Goal: Task Accomplishment & Management: Manage account settings

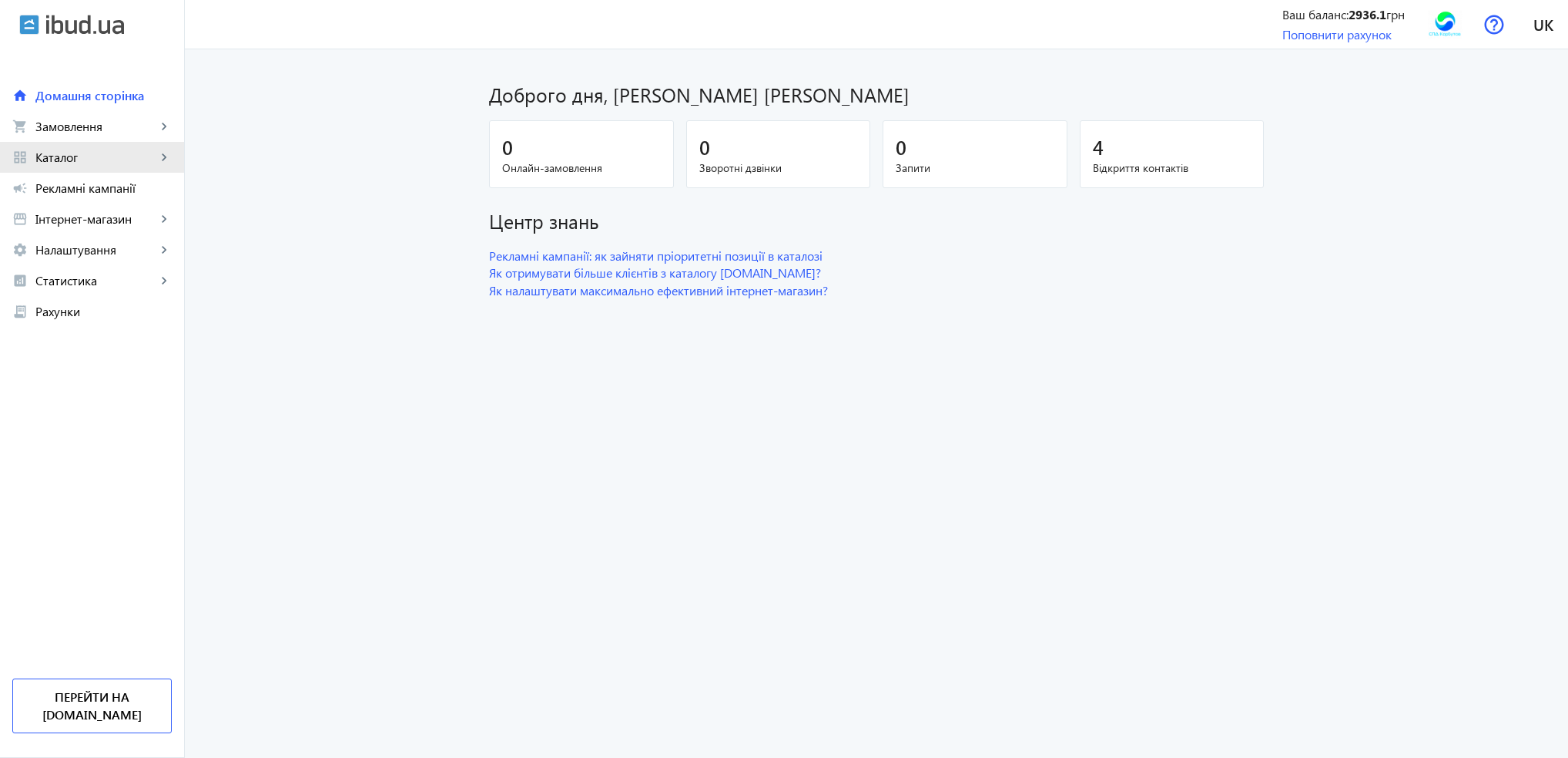
click at [74, 167] on link "grid_view Каталог keyboard_arrow_right" at bounding box center [91, 157] width 184 height 31
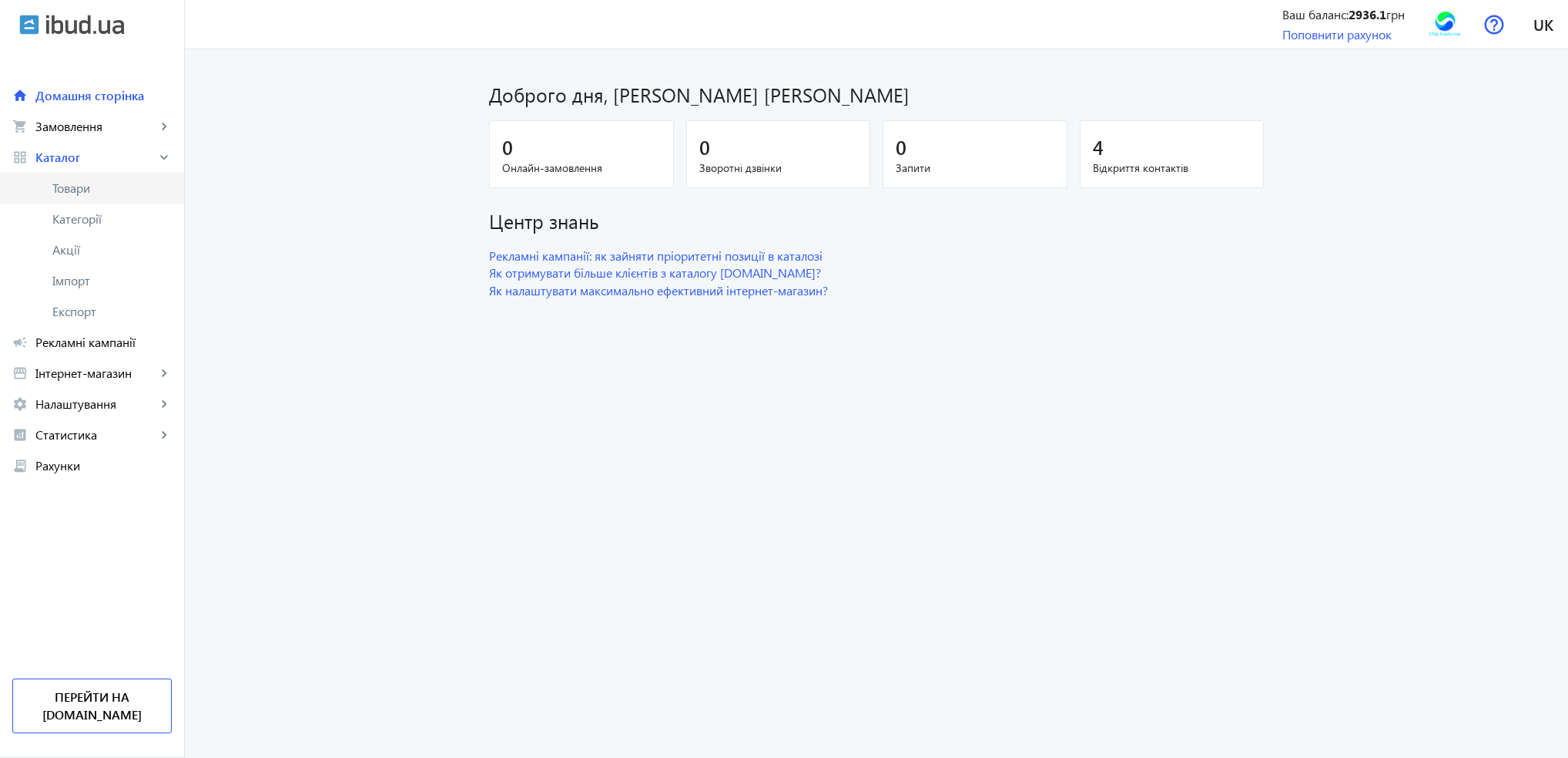
click at [66, 185] on span "Товари" at bounding box center [112, 189] width 119 height 16
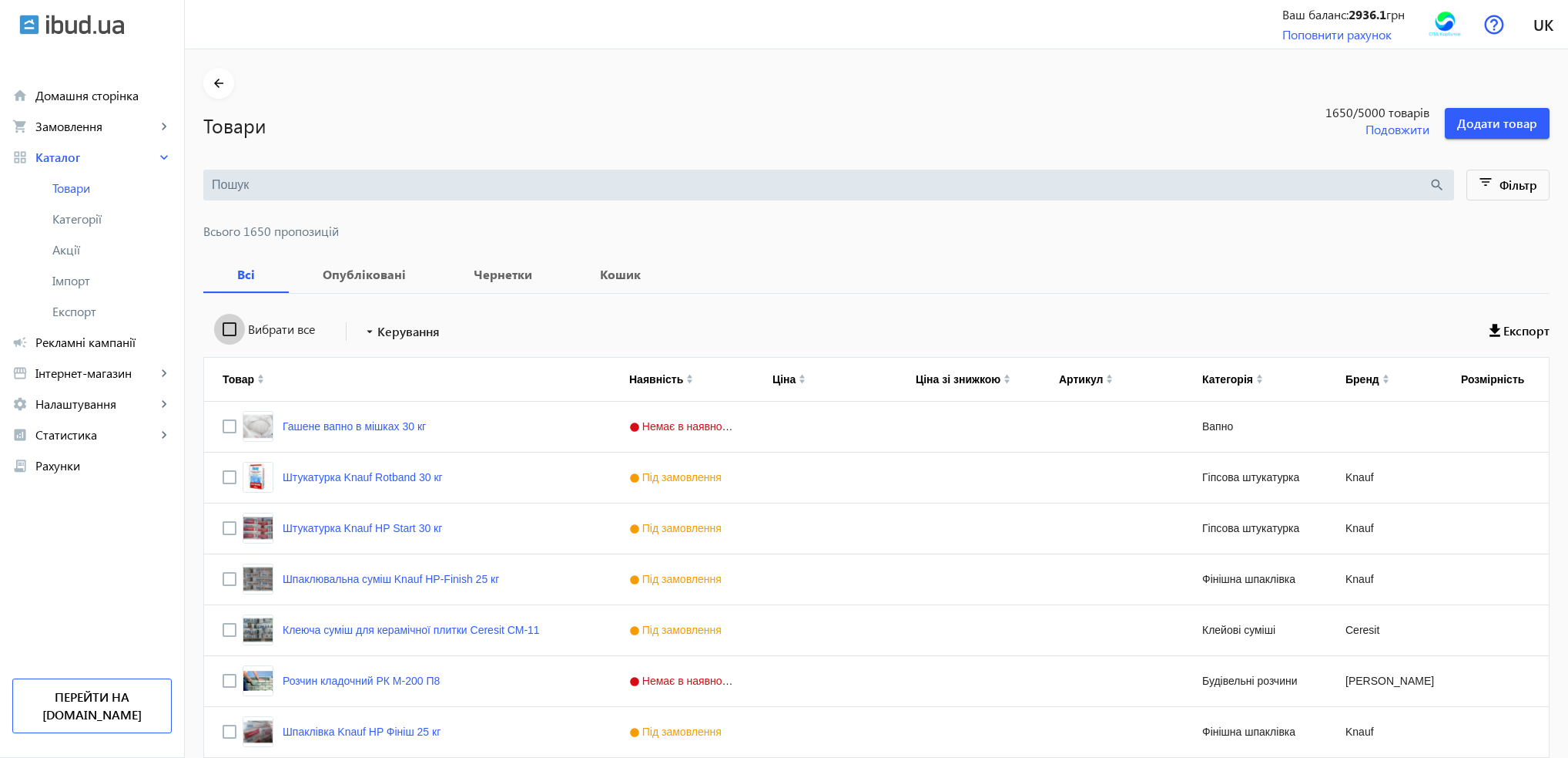
click at [223, 327] on input "Вибрати все" at bounding box center [229, 329] width 31 height 31
checkbox input "true"
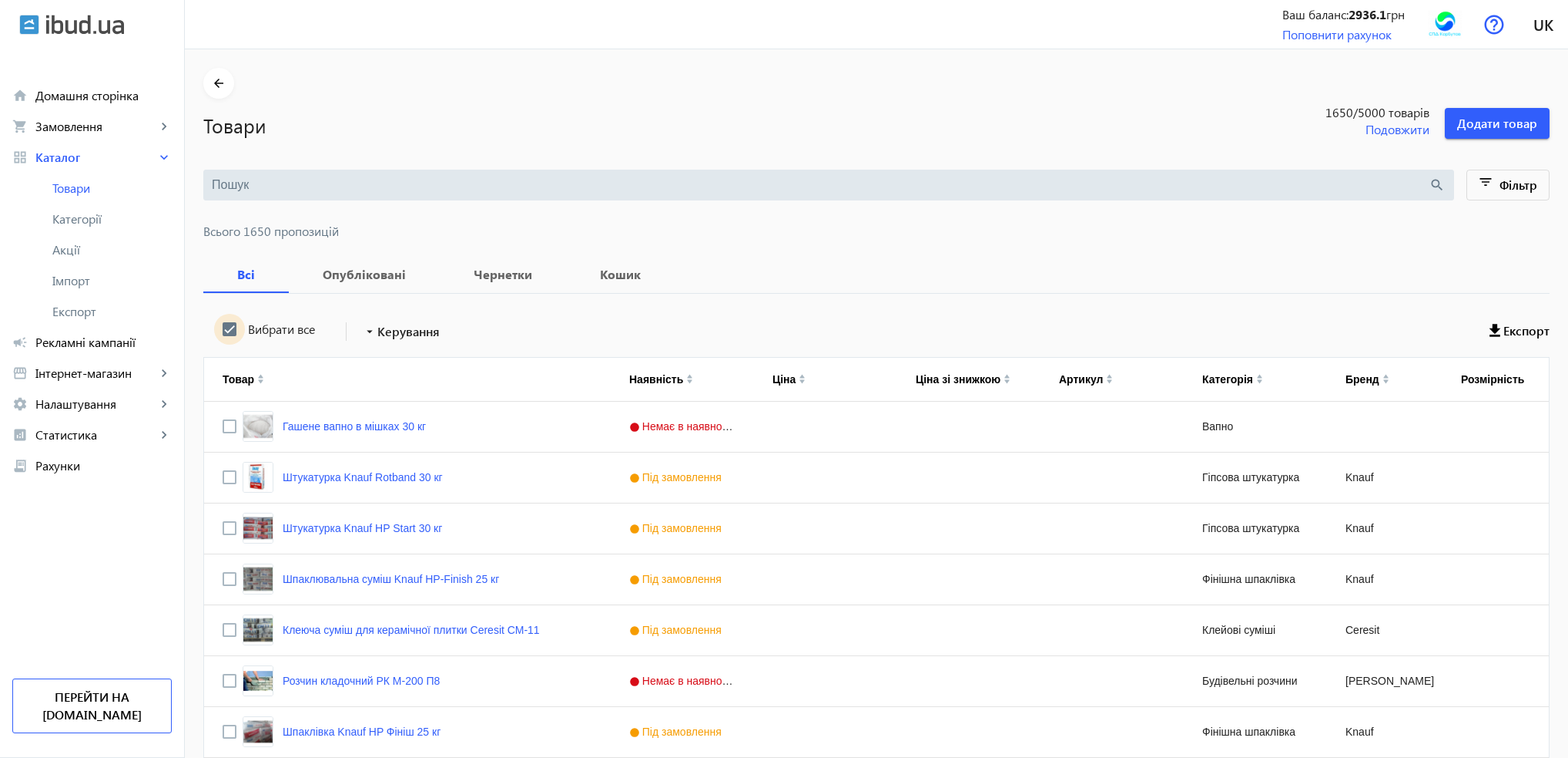
checkbox input "true"
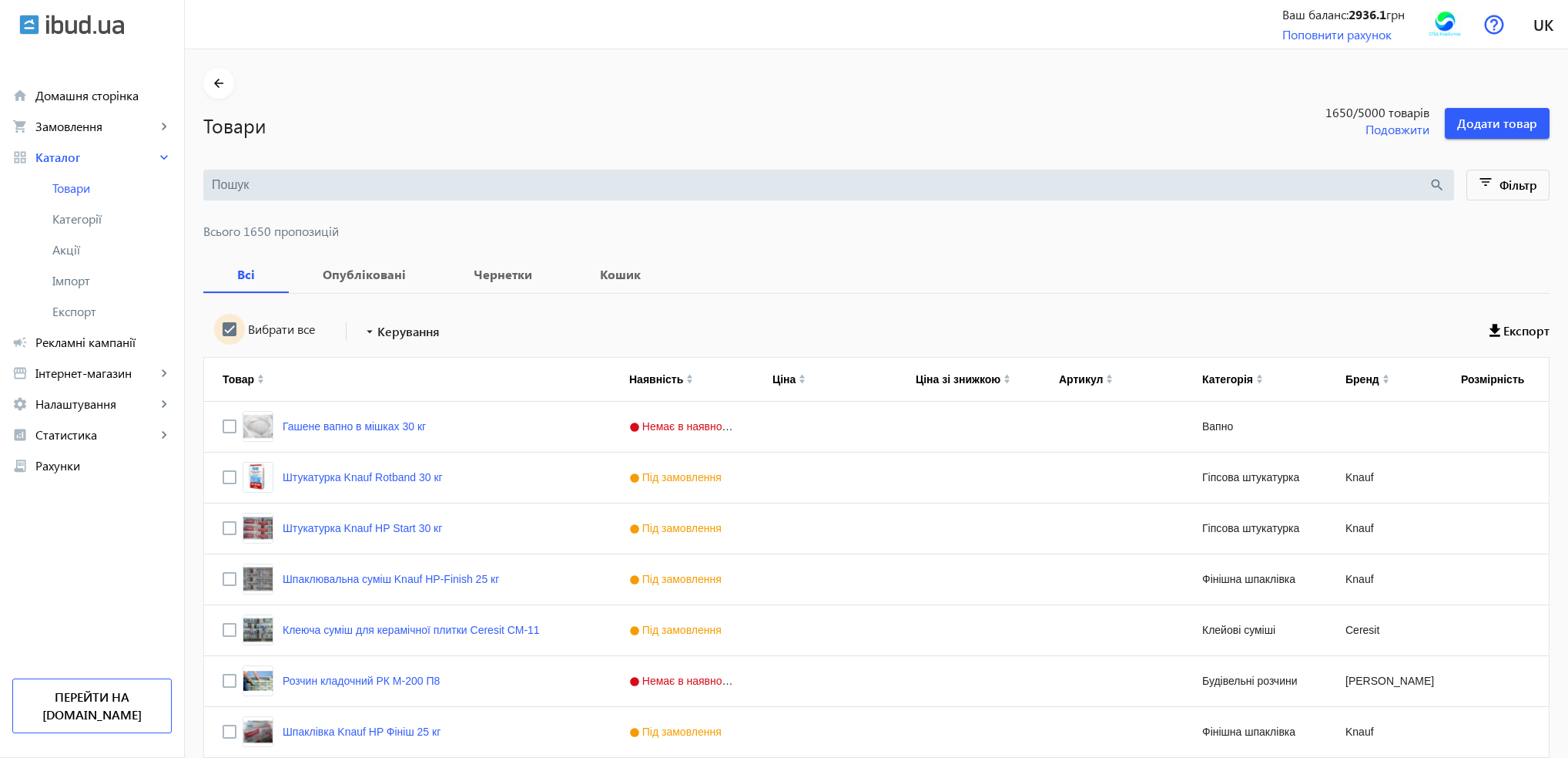
checkbox input "true"
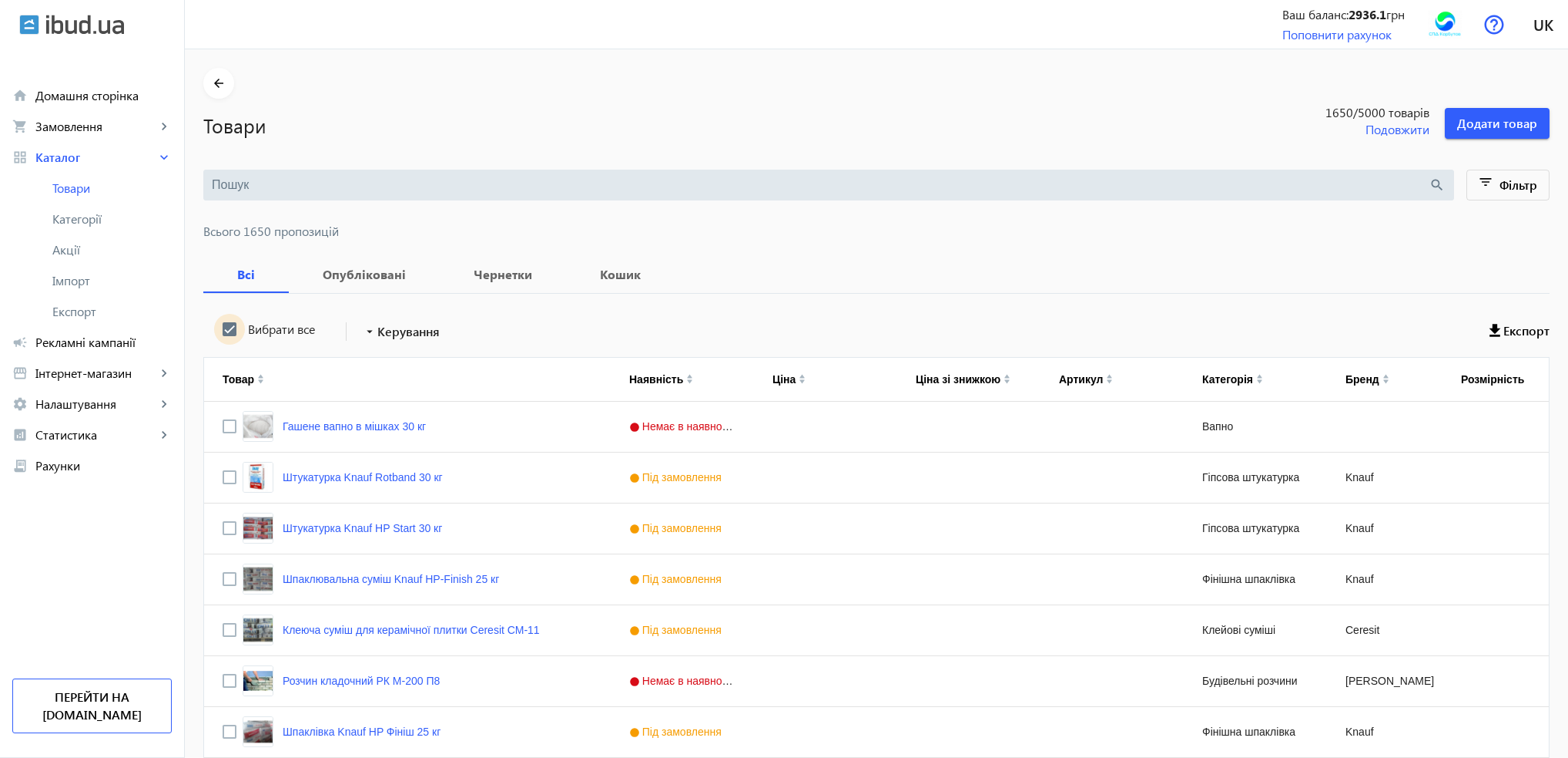
checkbox input "true"
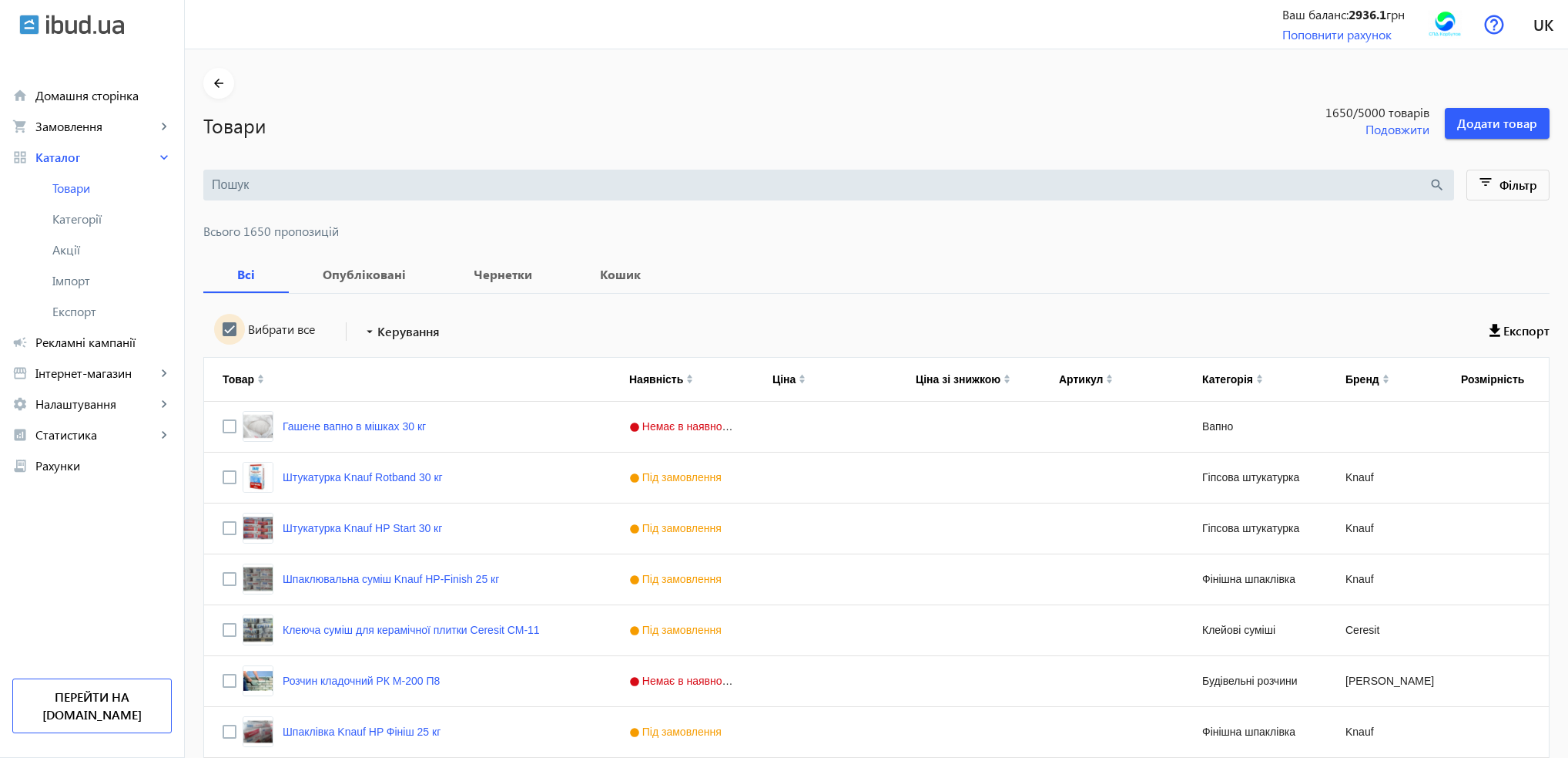
checkbox input "true"
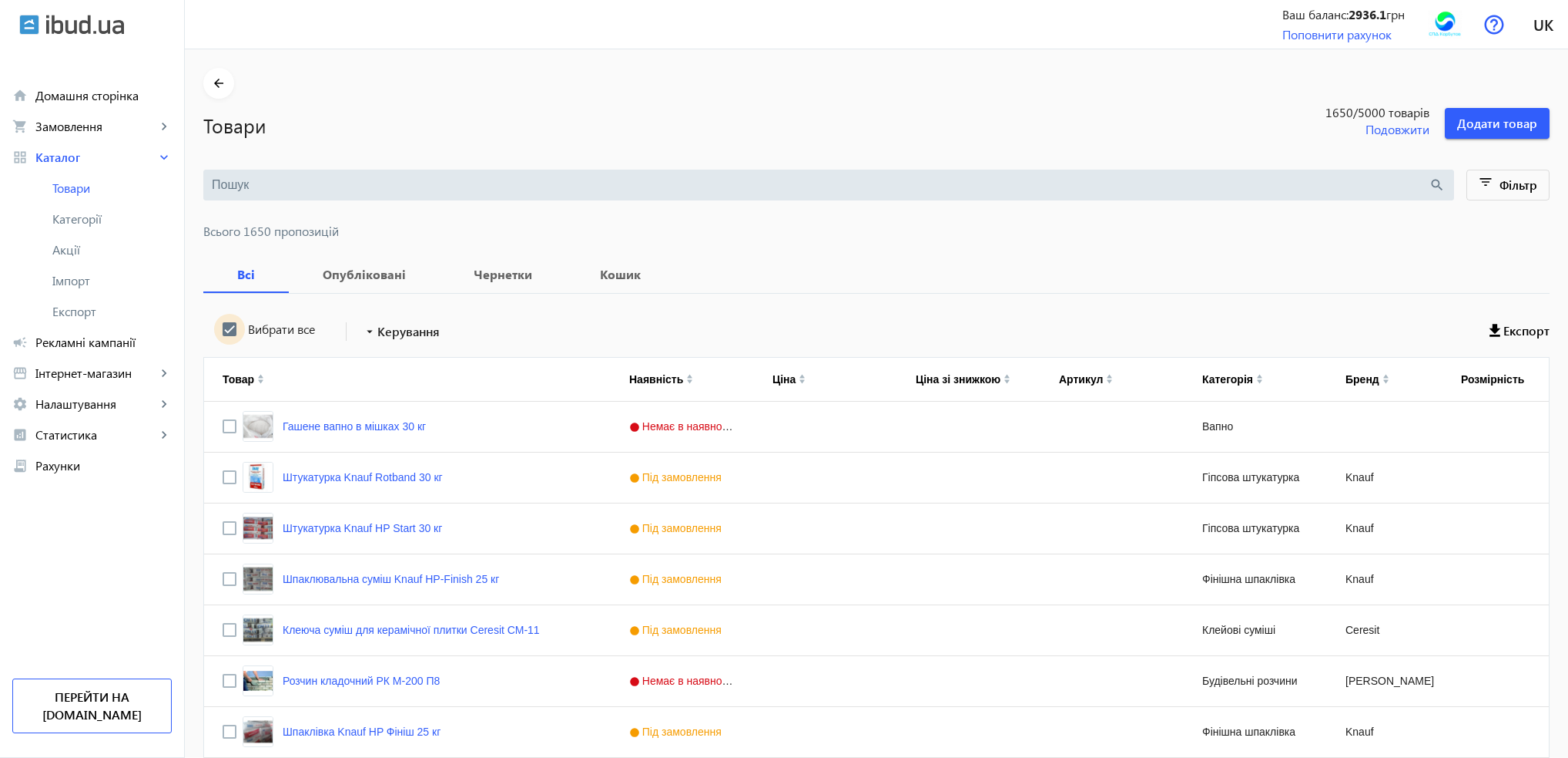
checkbox input "true"
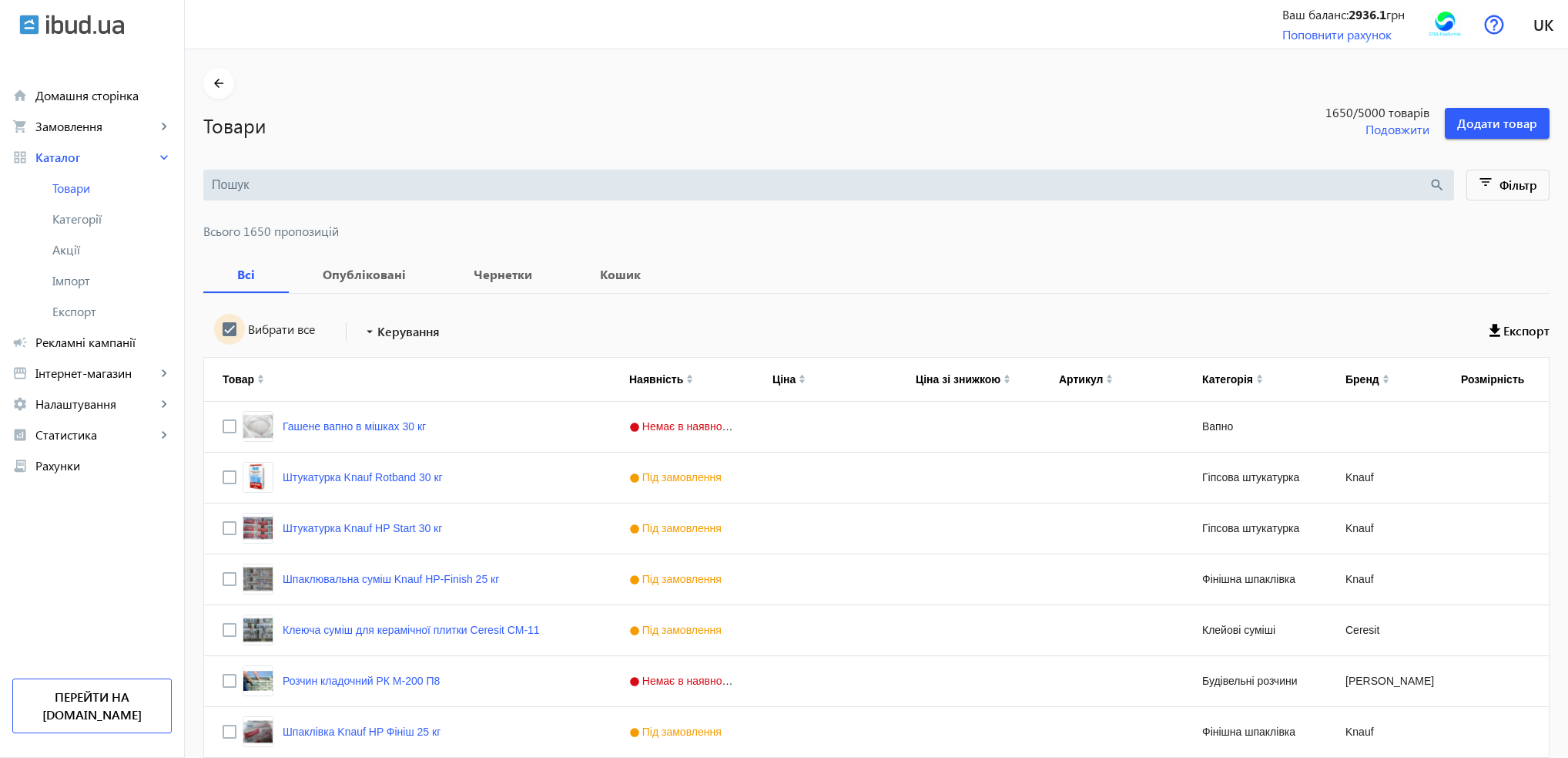
checkbox input "true"
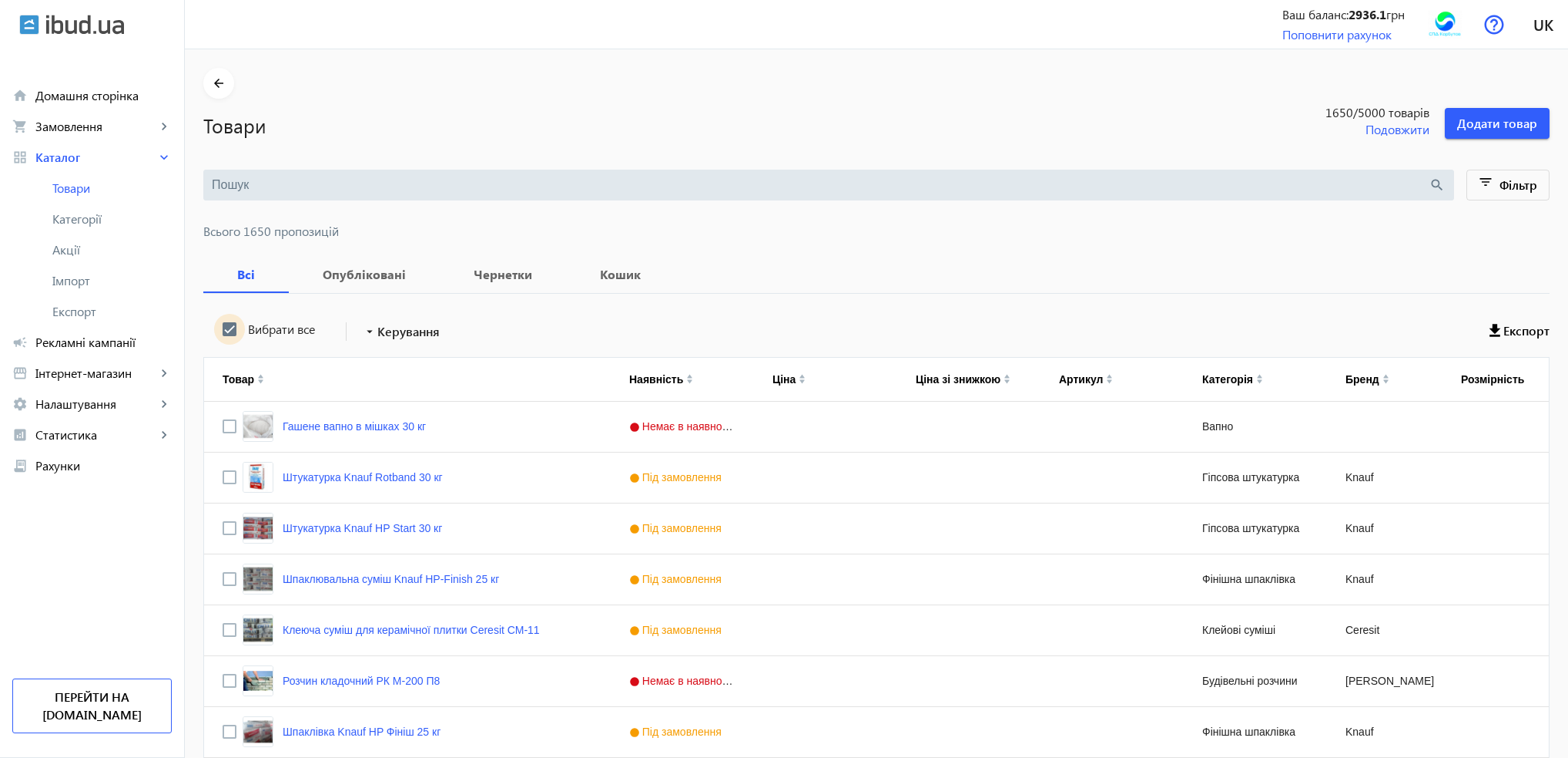
checkbox input "true"
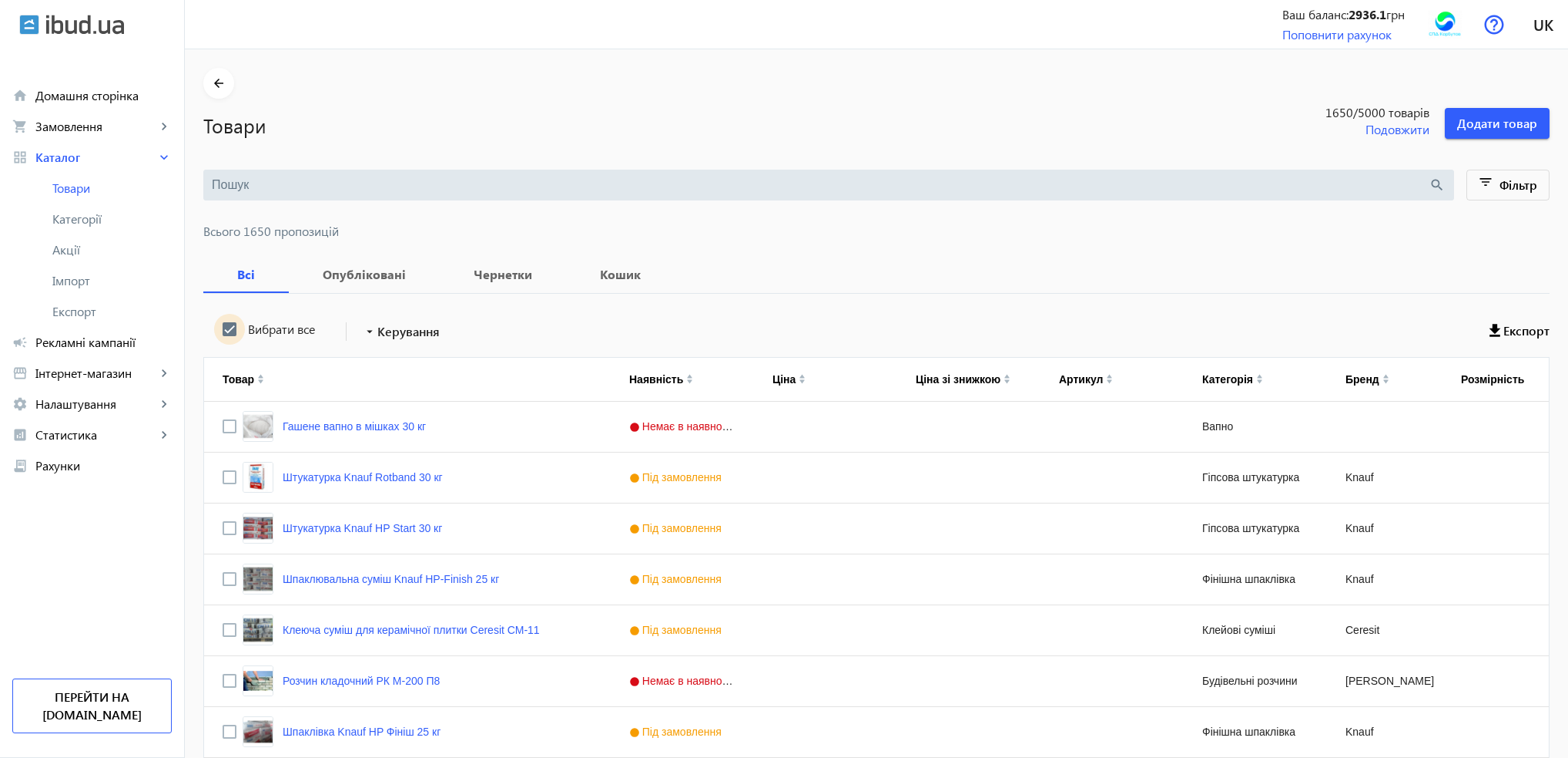
checkbox input "true"
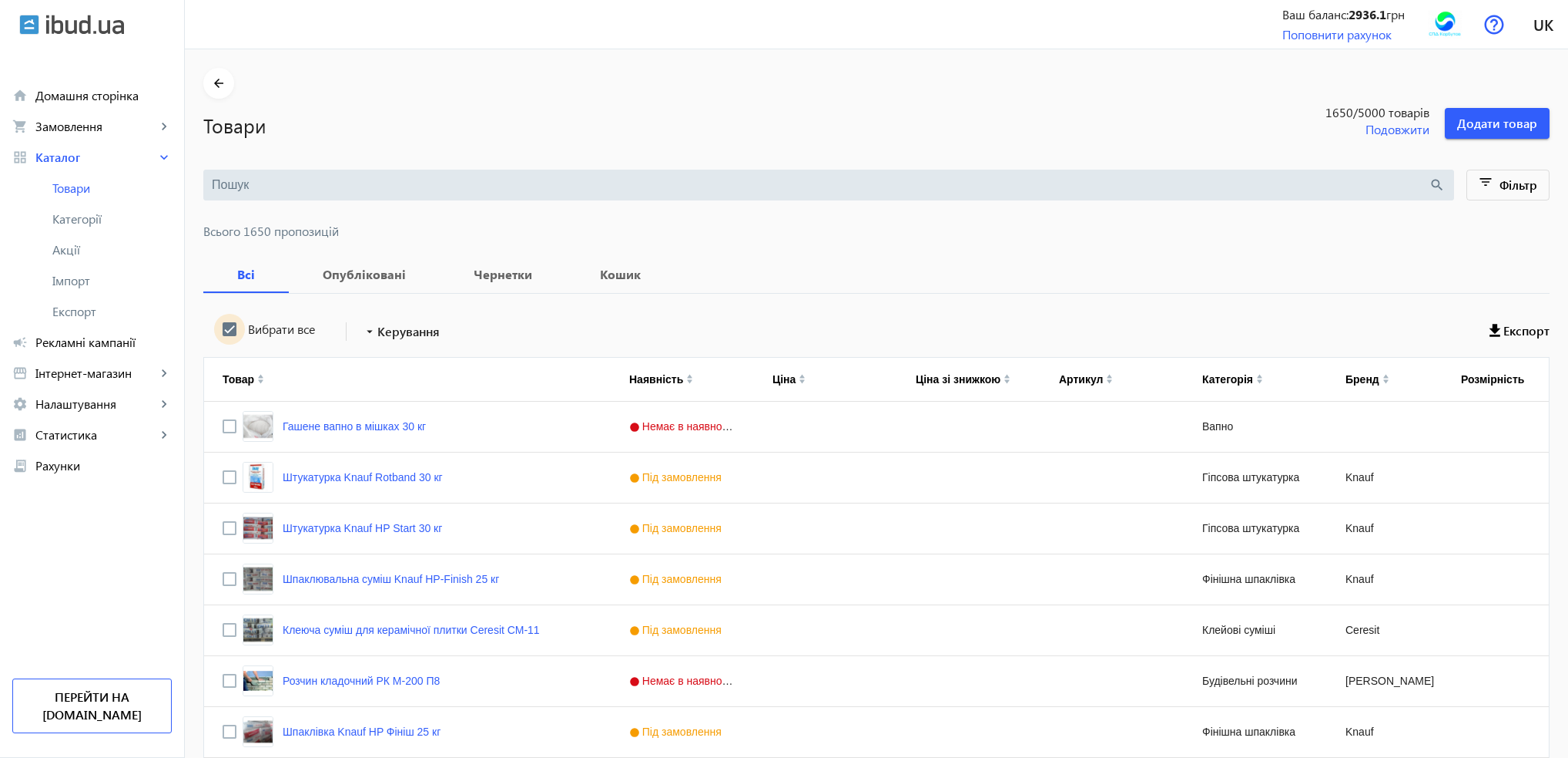
checkbox input "true"
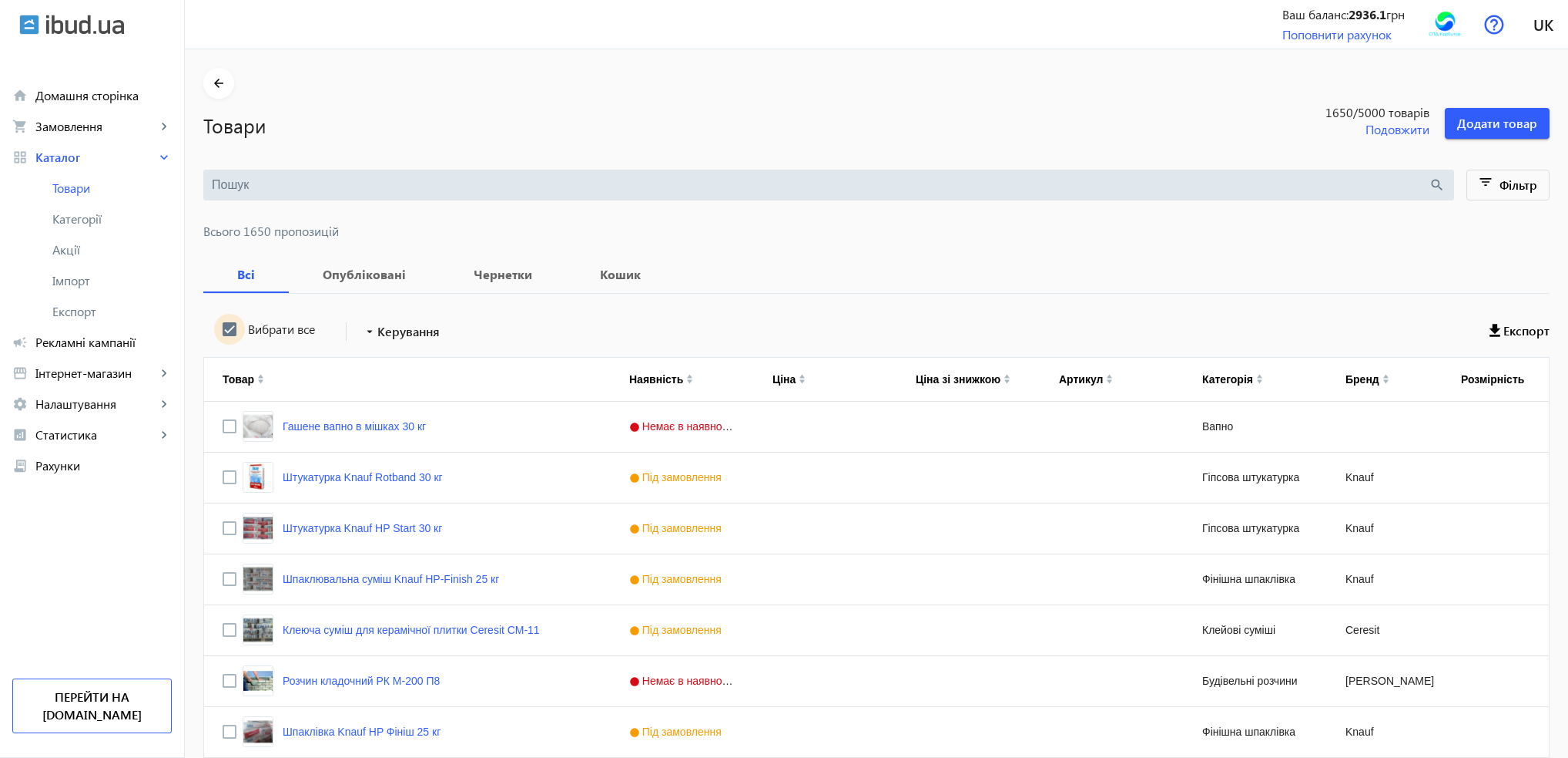
checkbox input "true"
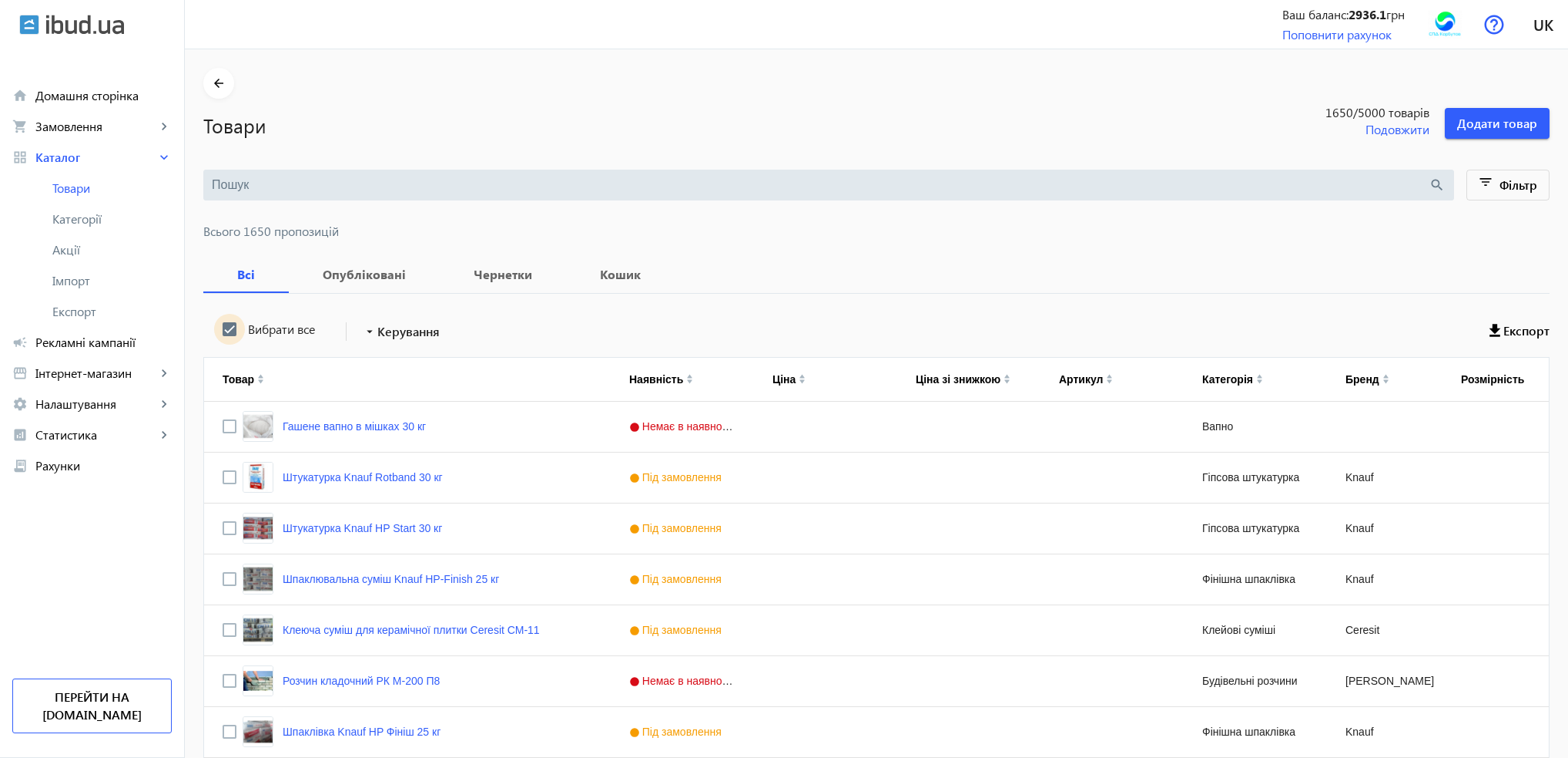
checkbox input "true"
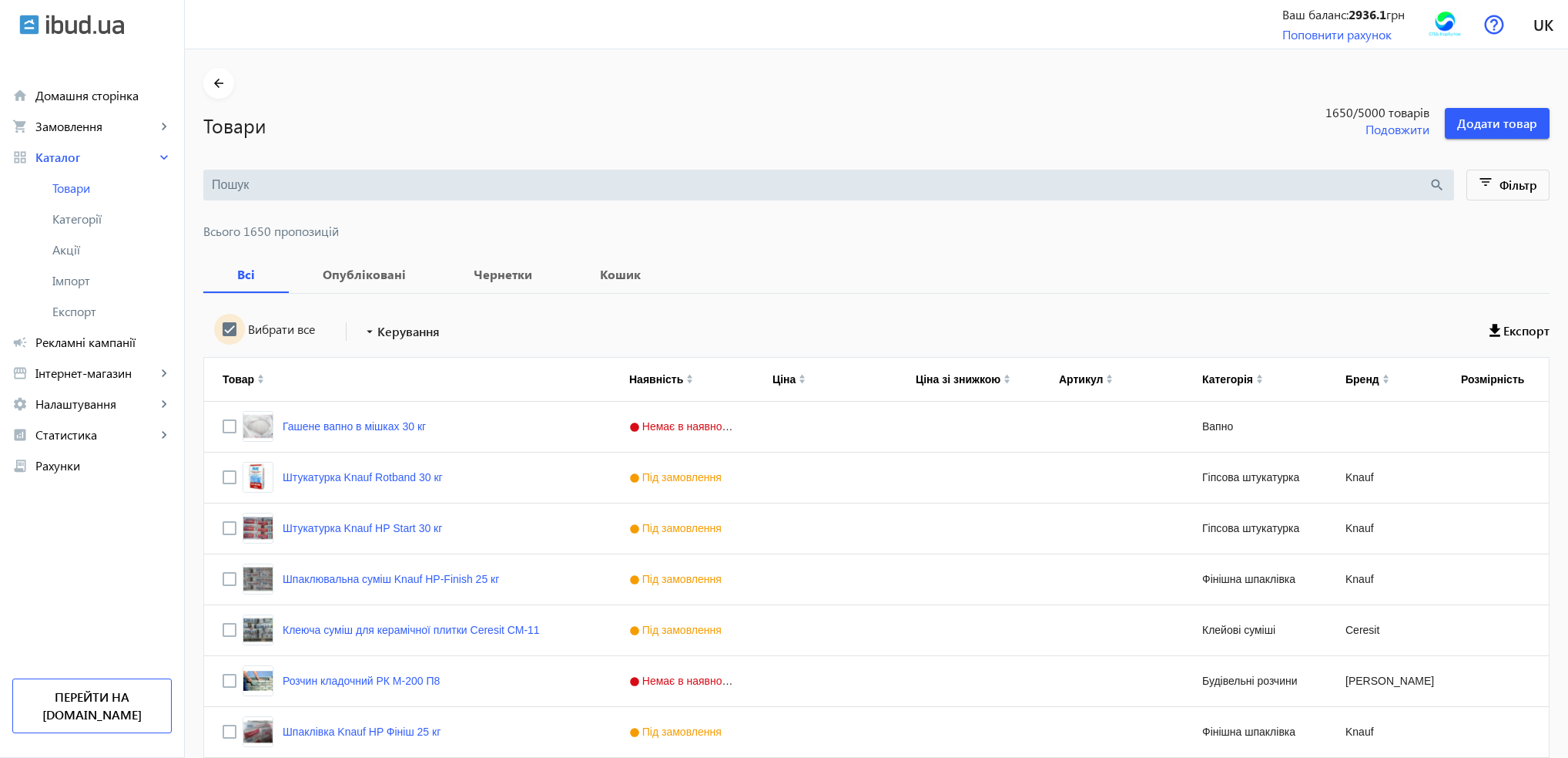
checkbox input "true"
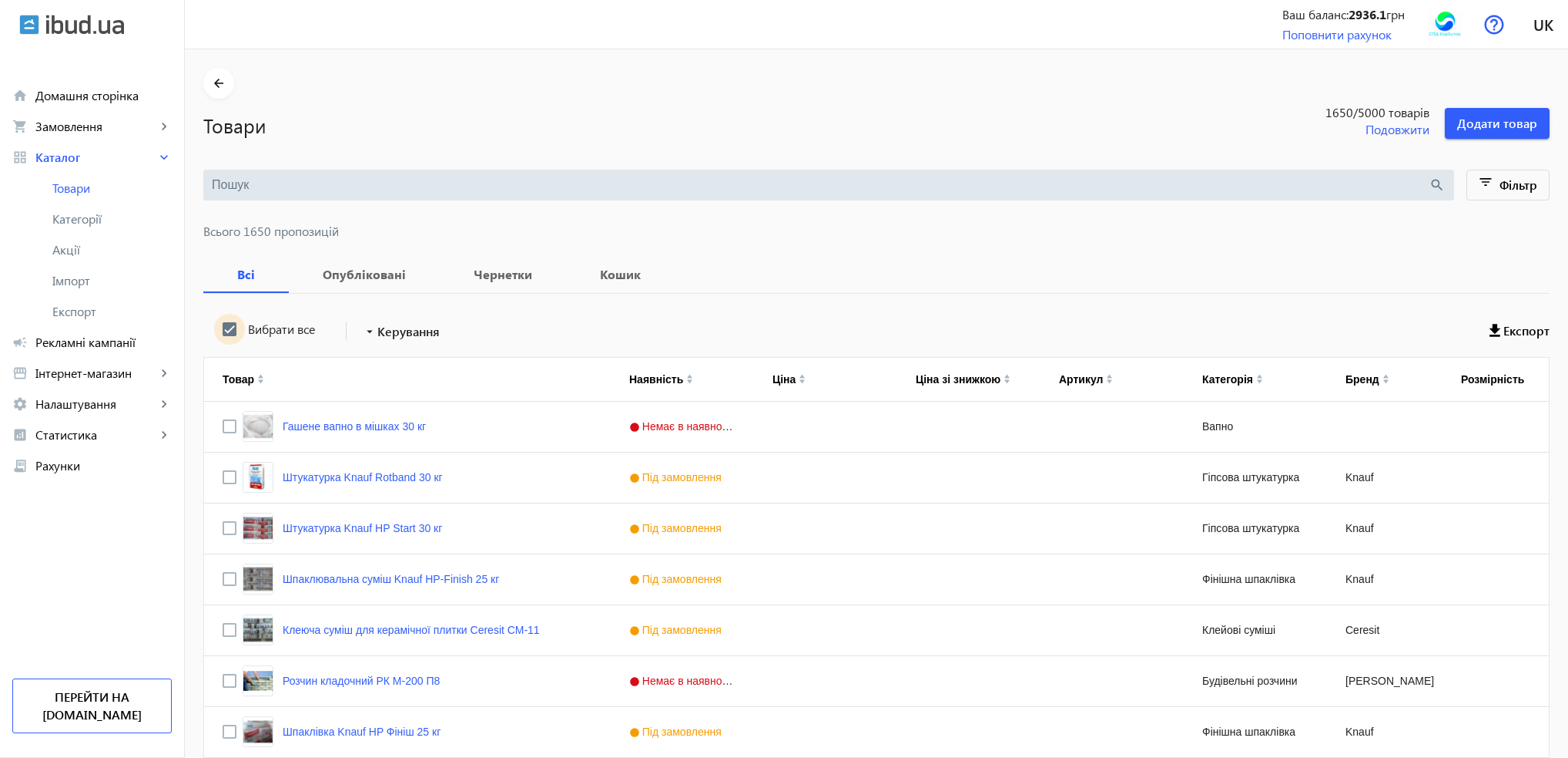
checkbox input "true"
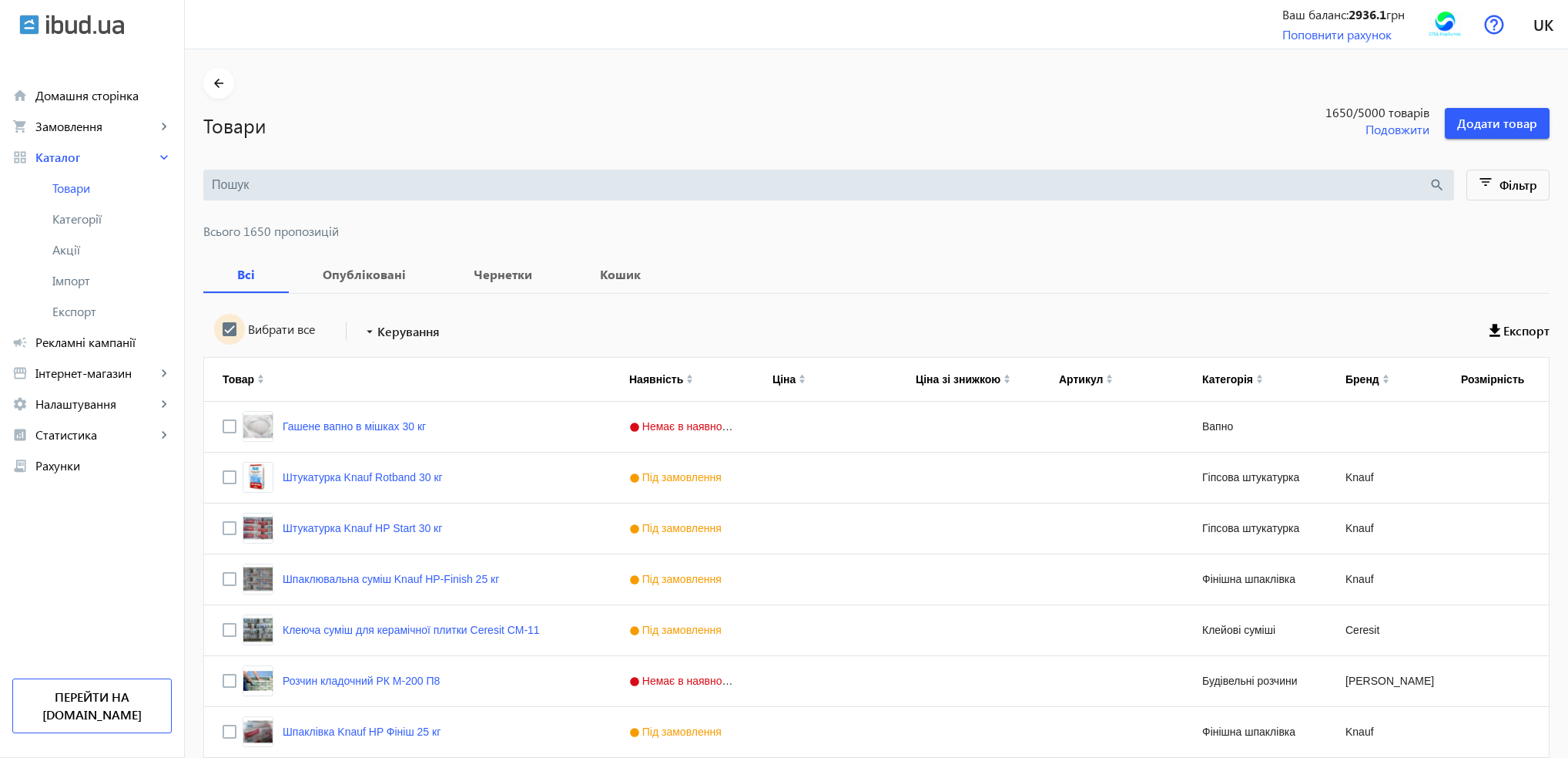
checkbox input "true"
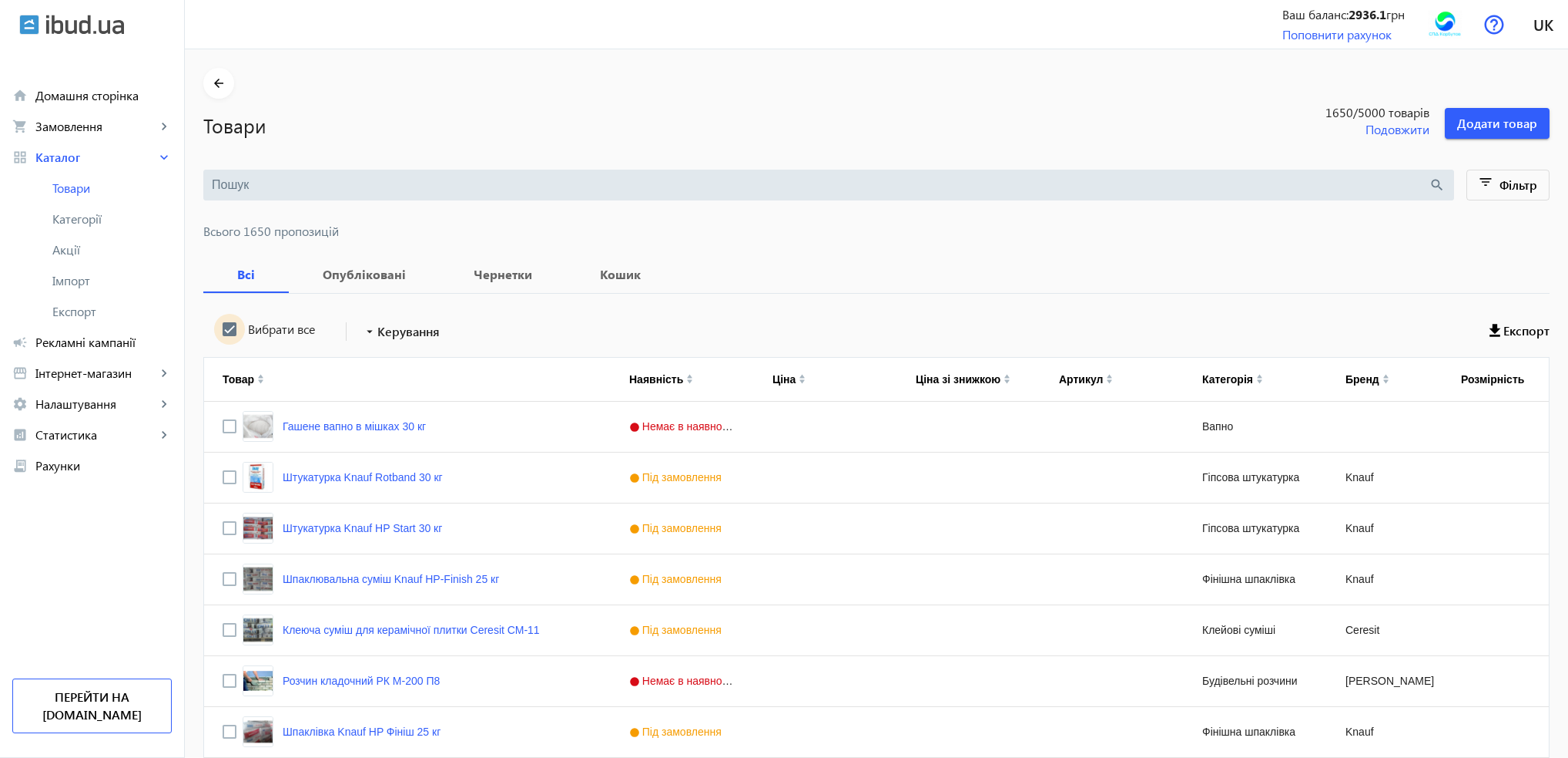
checkbox input "true"
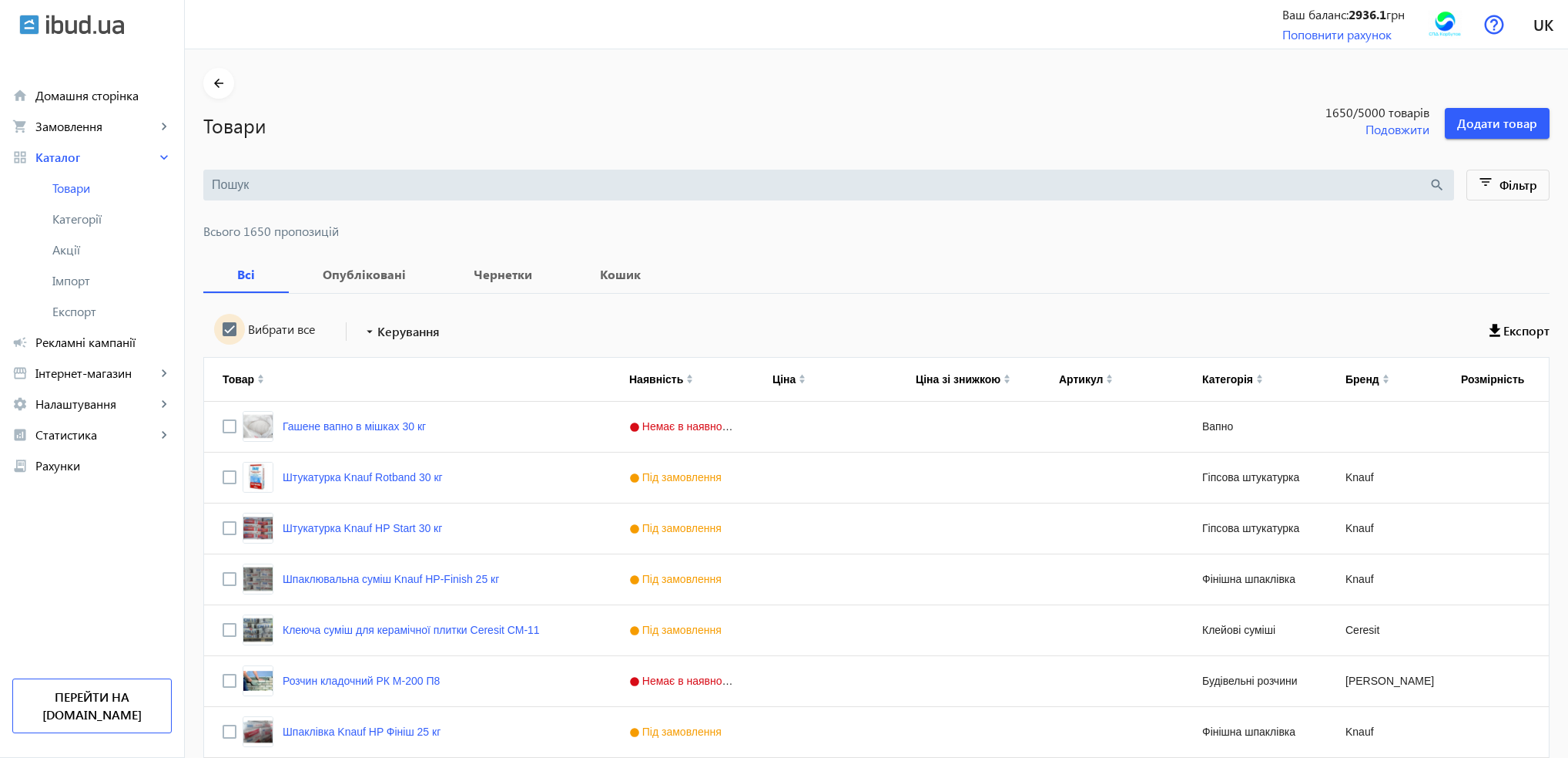
checkbox input "true"
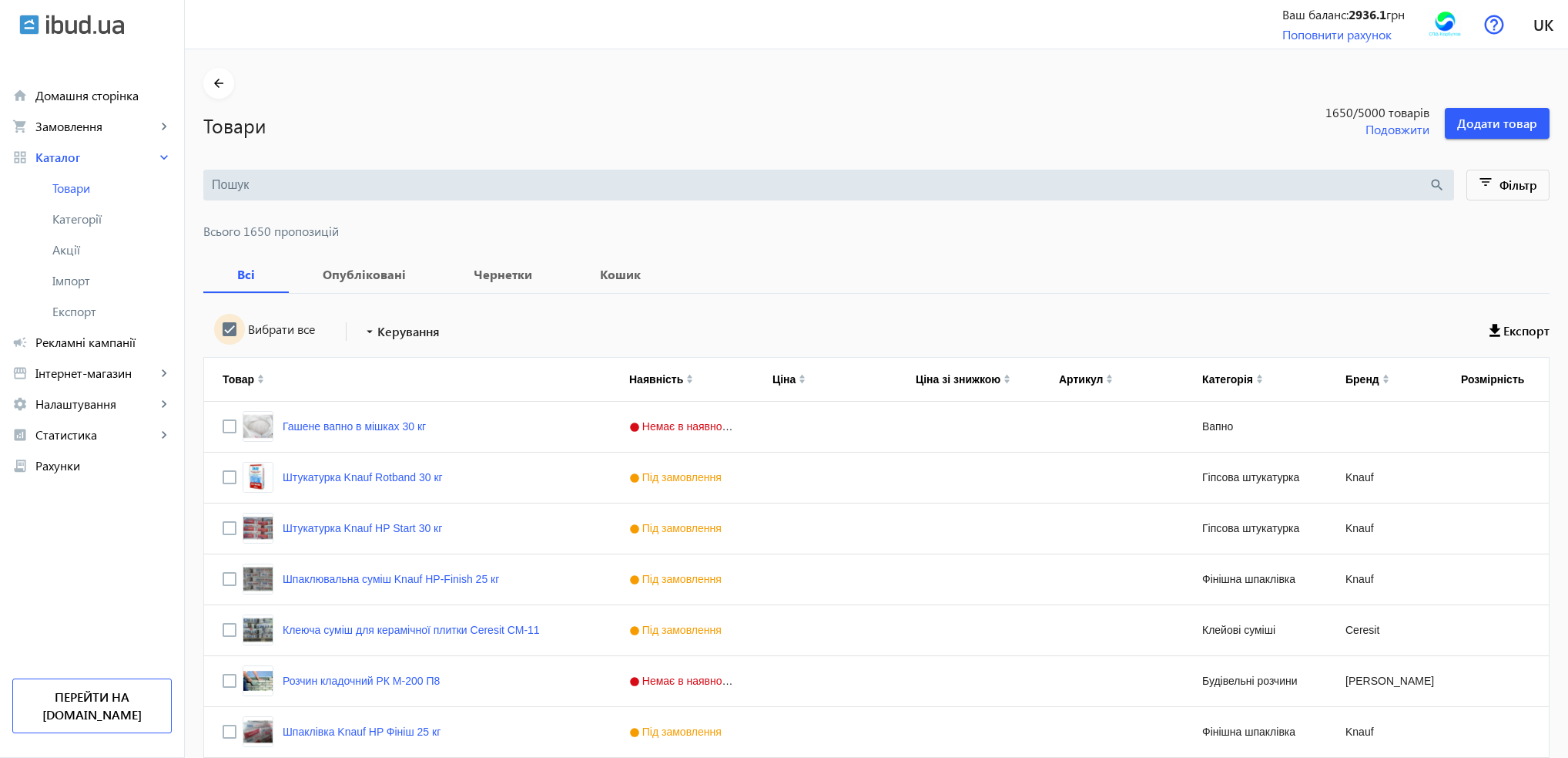
checkbox input "true"
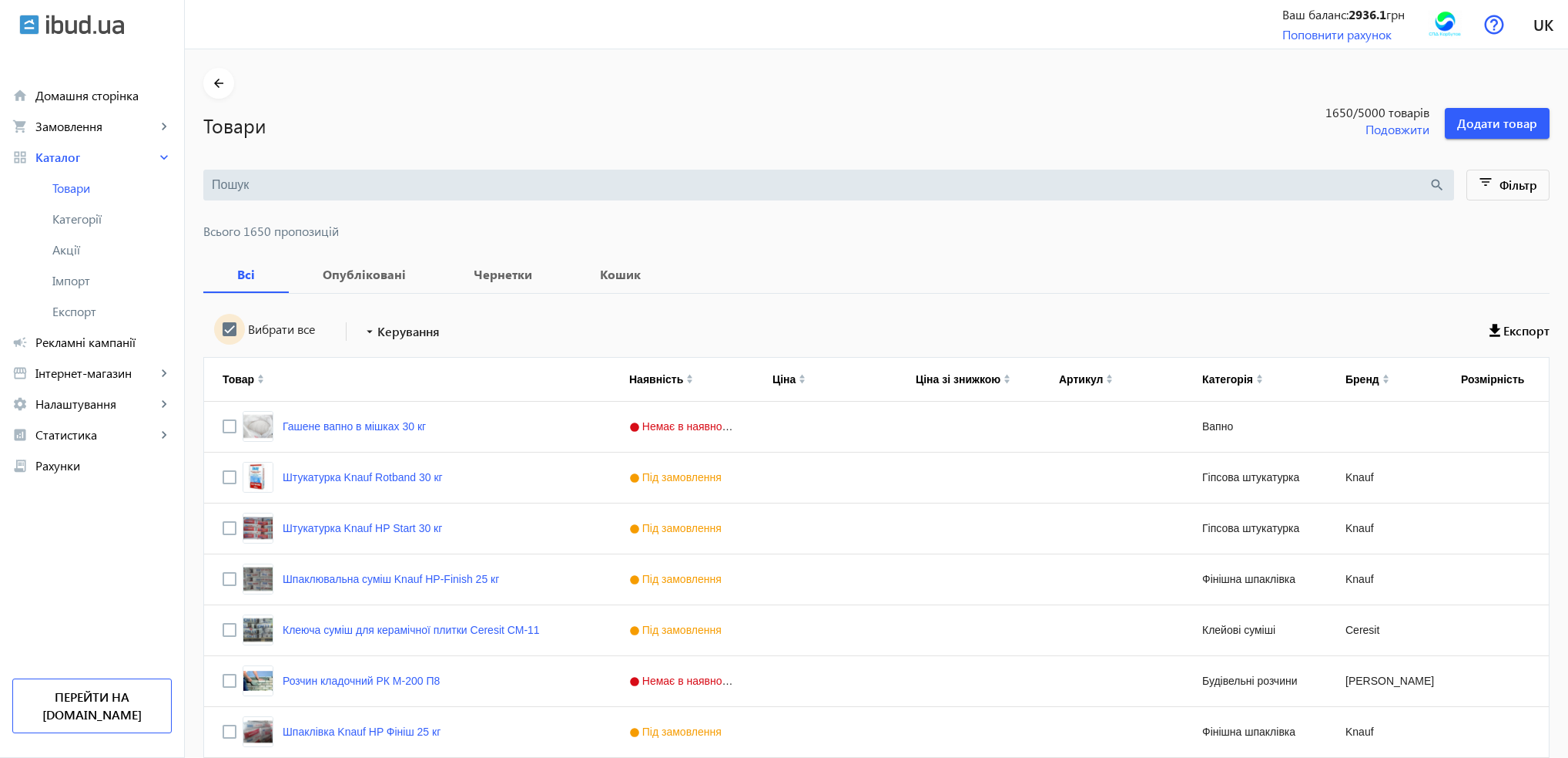
checkbox input "true"
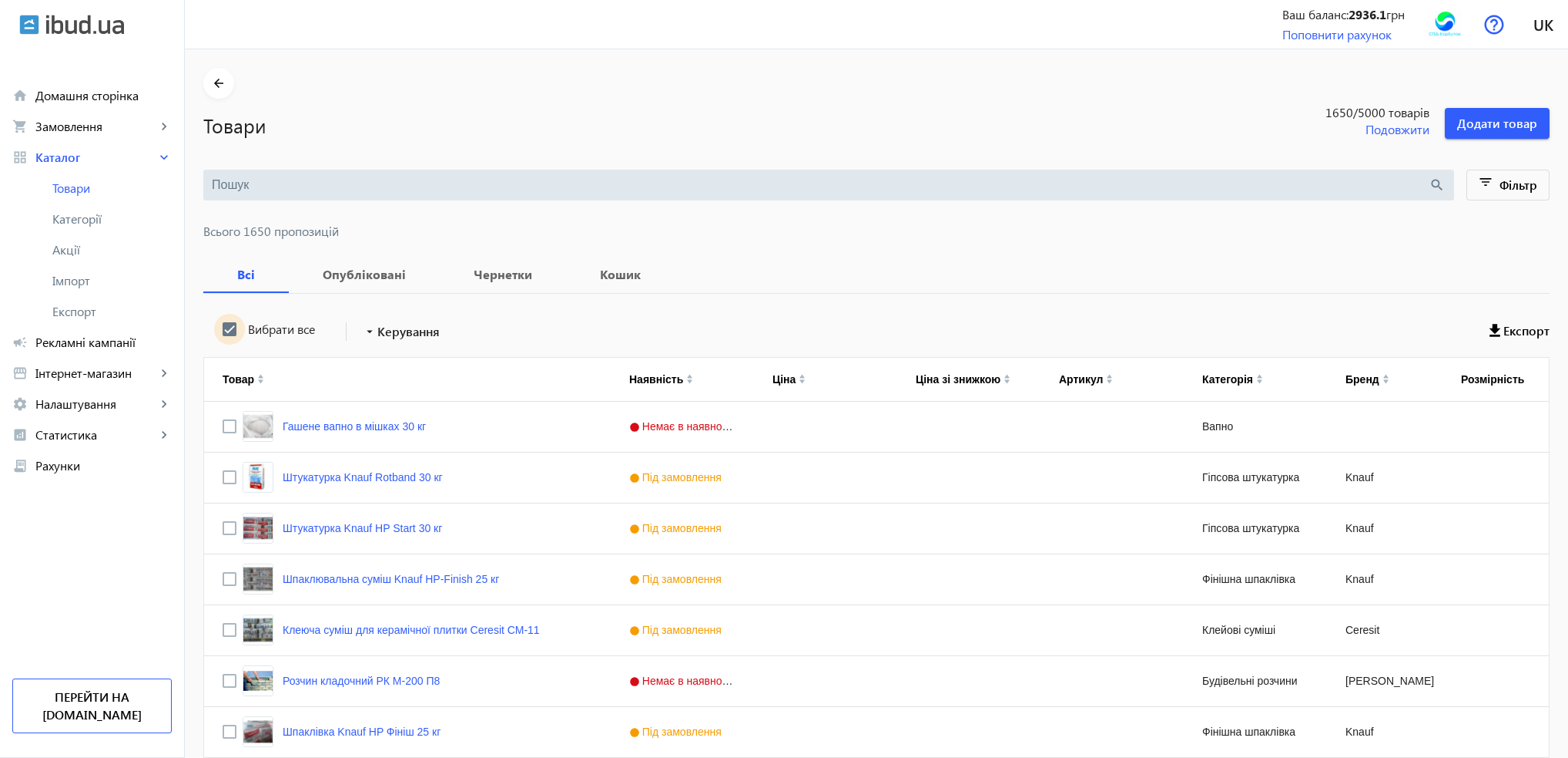
checkbox input "true"
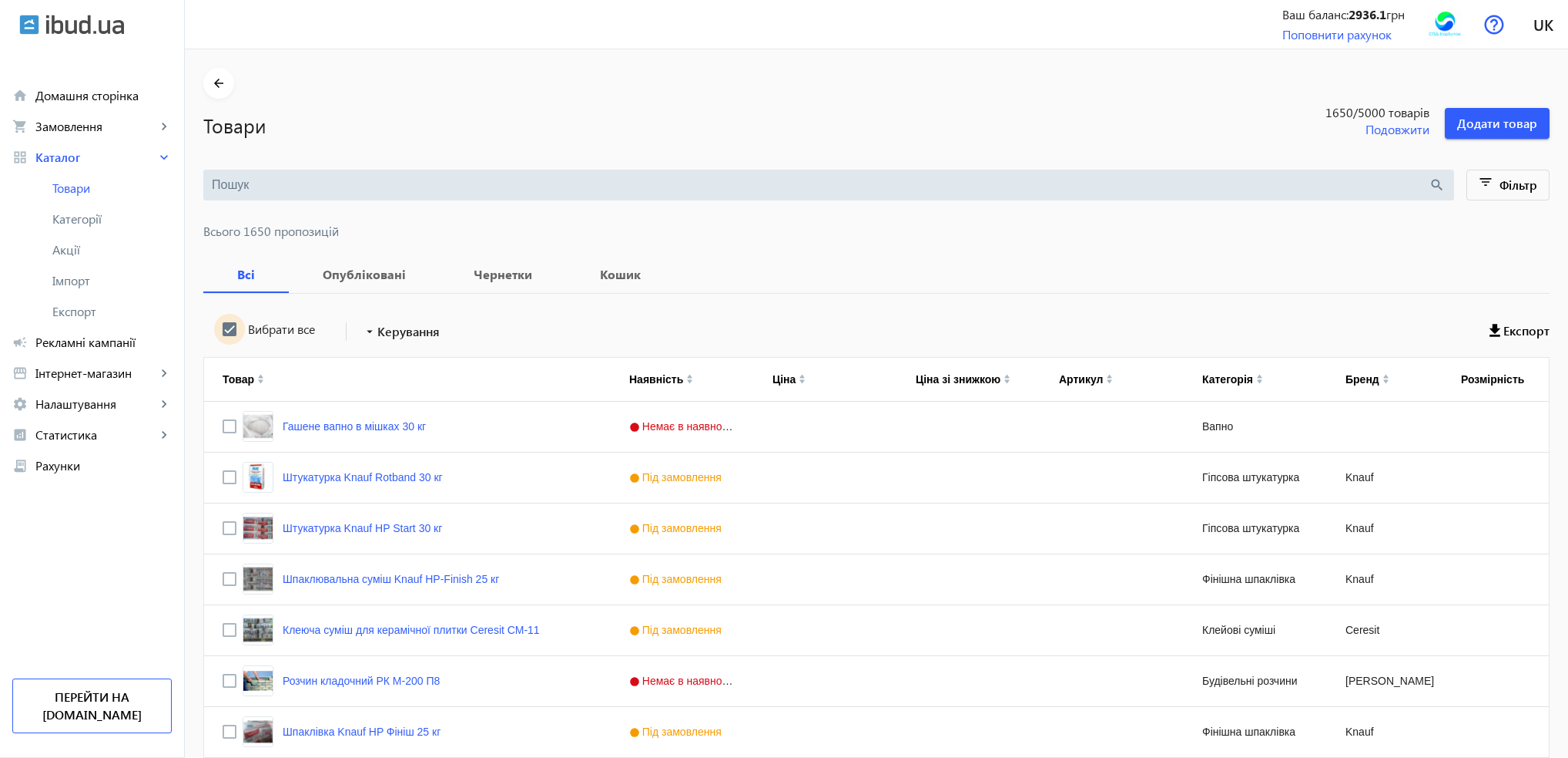
checkbox input "true"
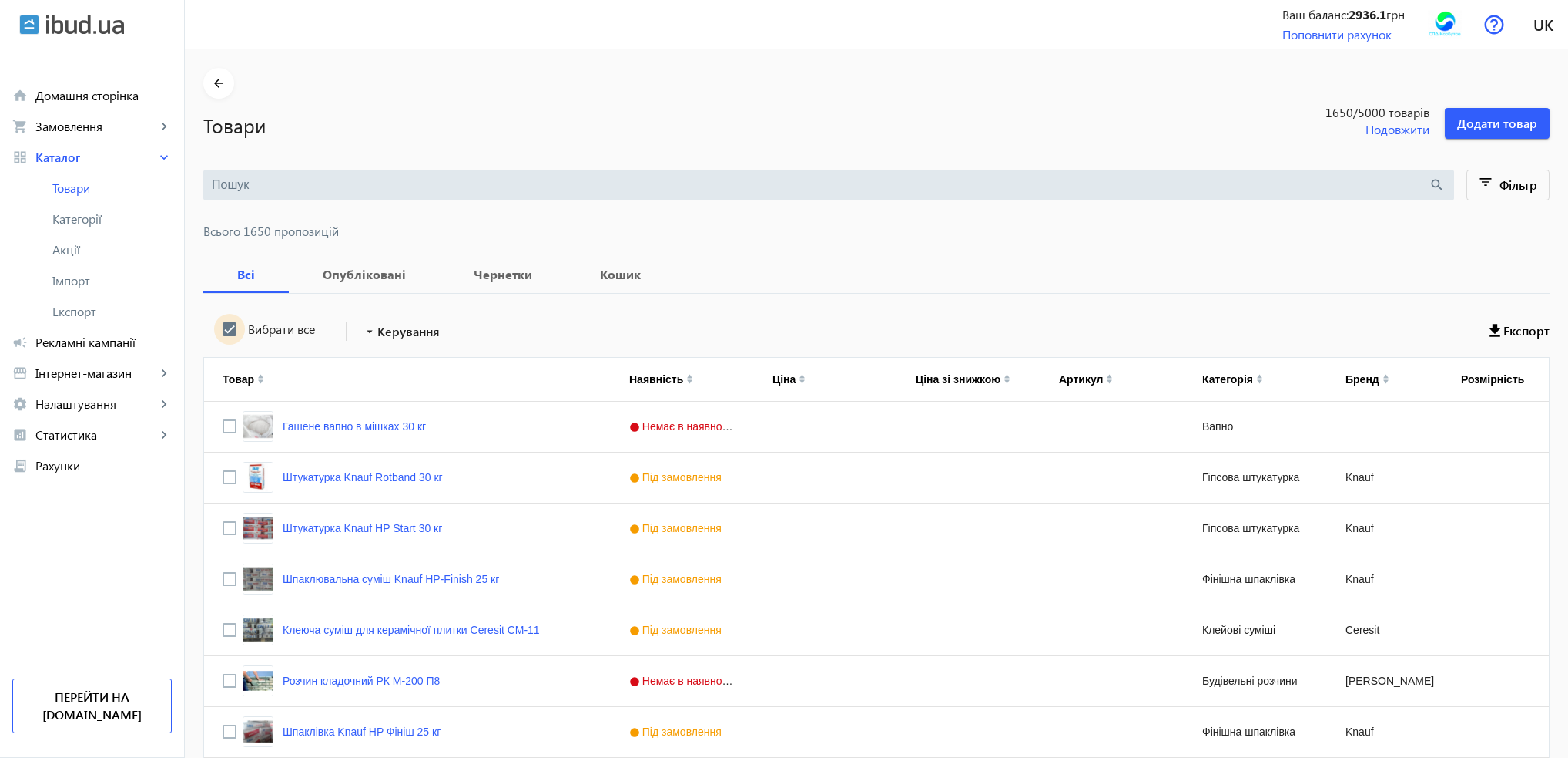
checkbox input "true"
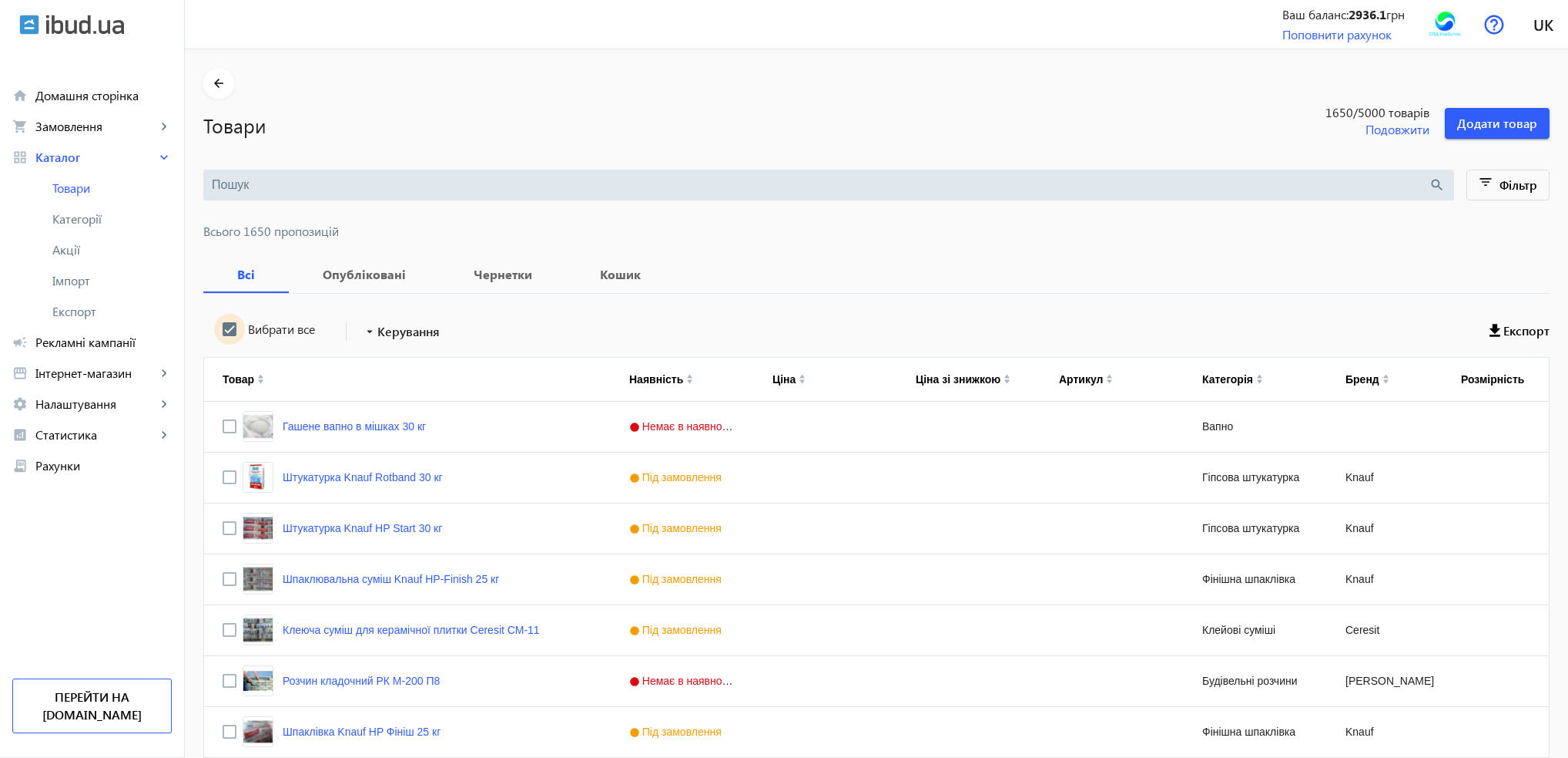
checkbox input "true"
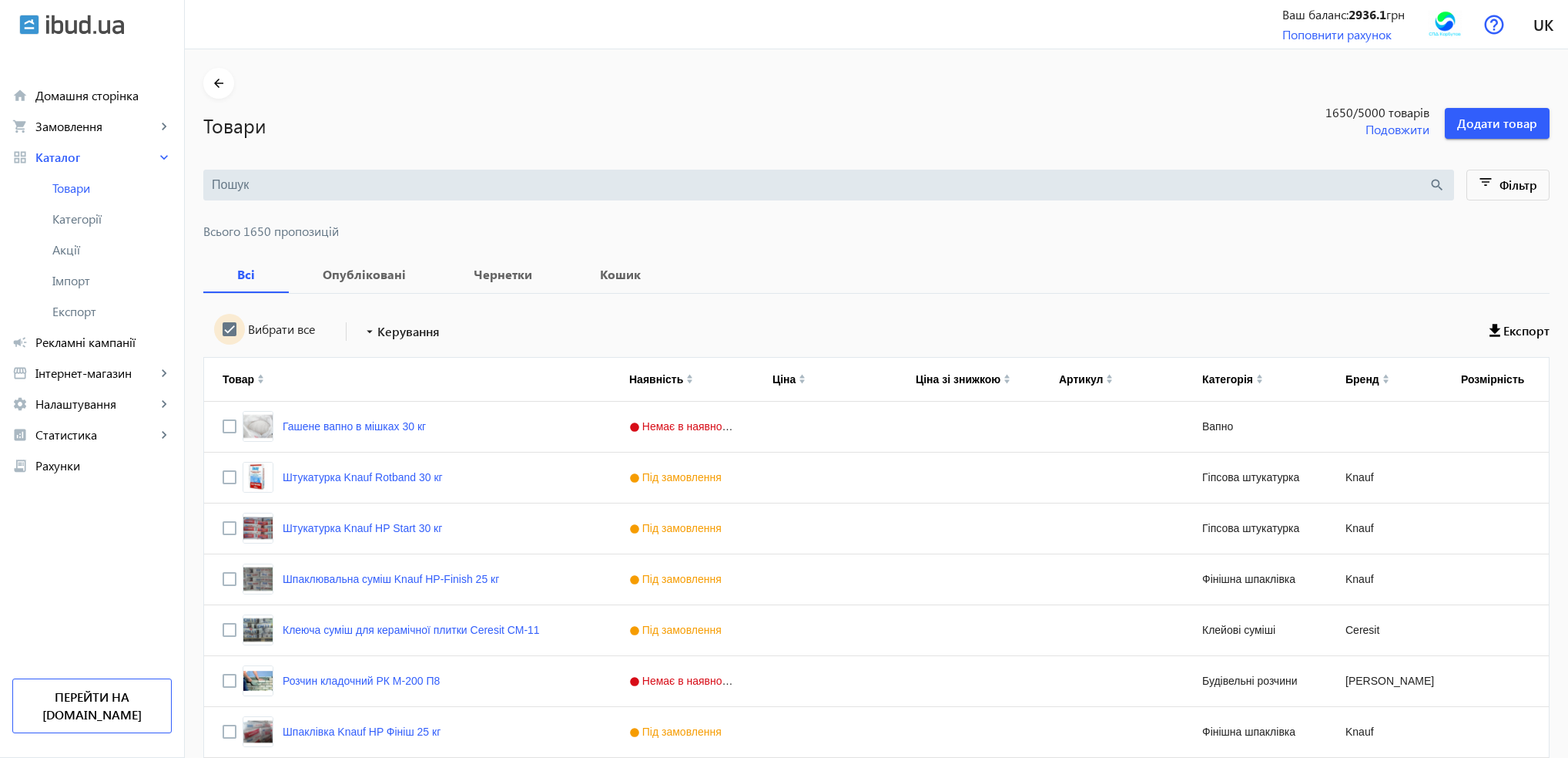
checkbox input "true"
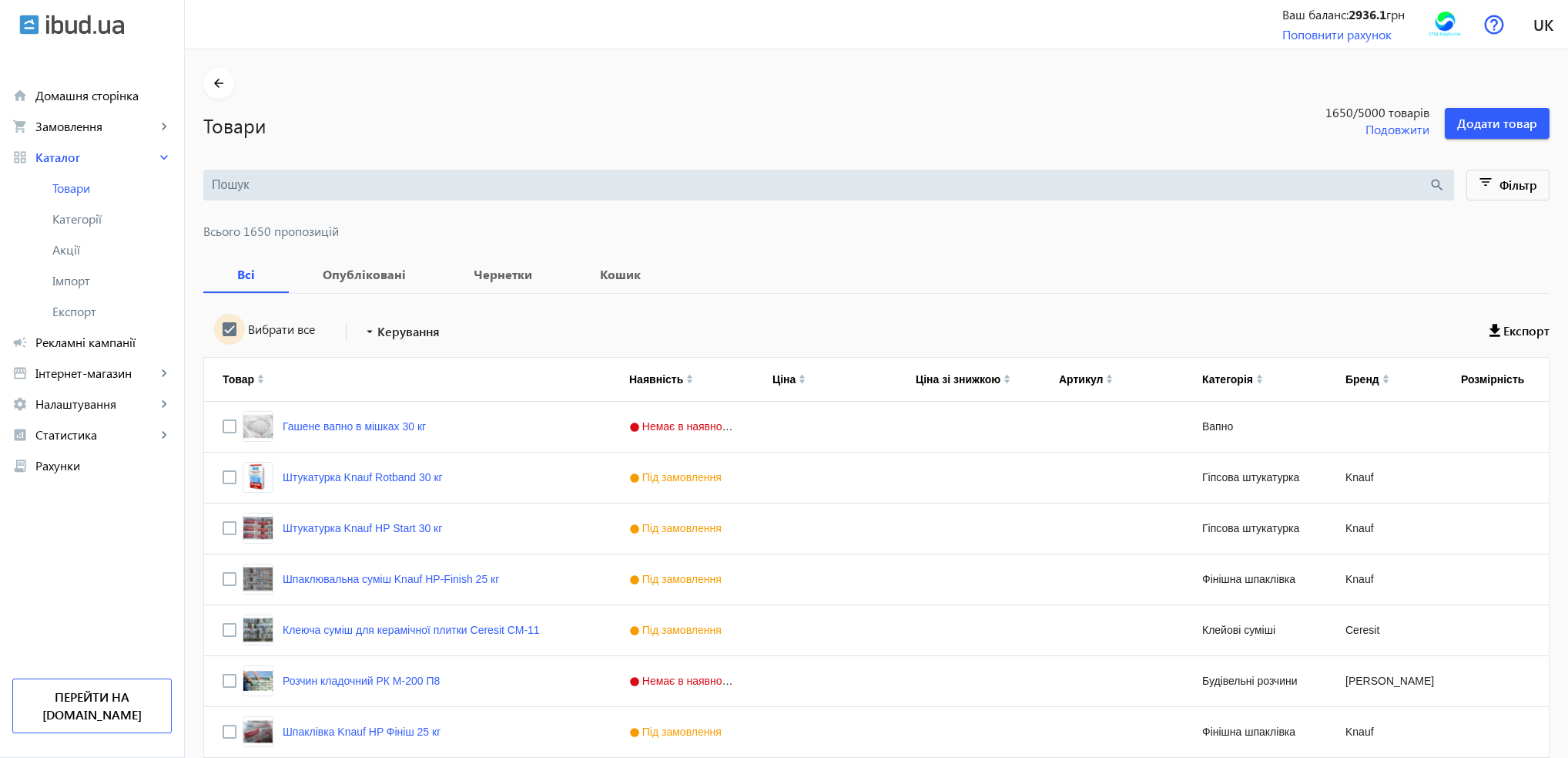
checkbox input "true"
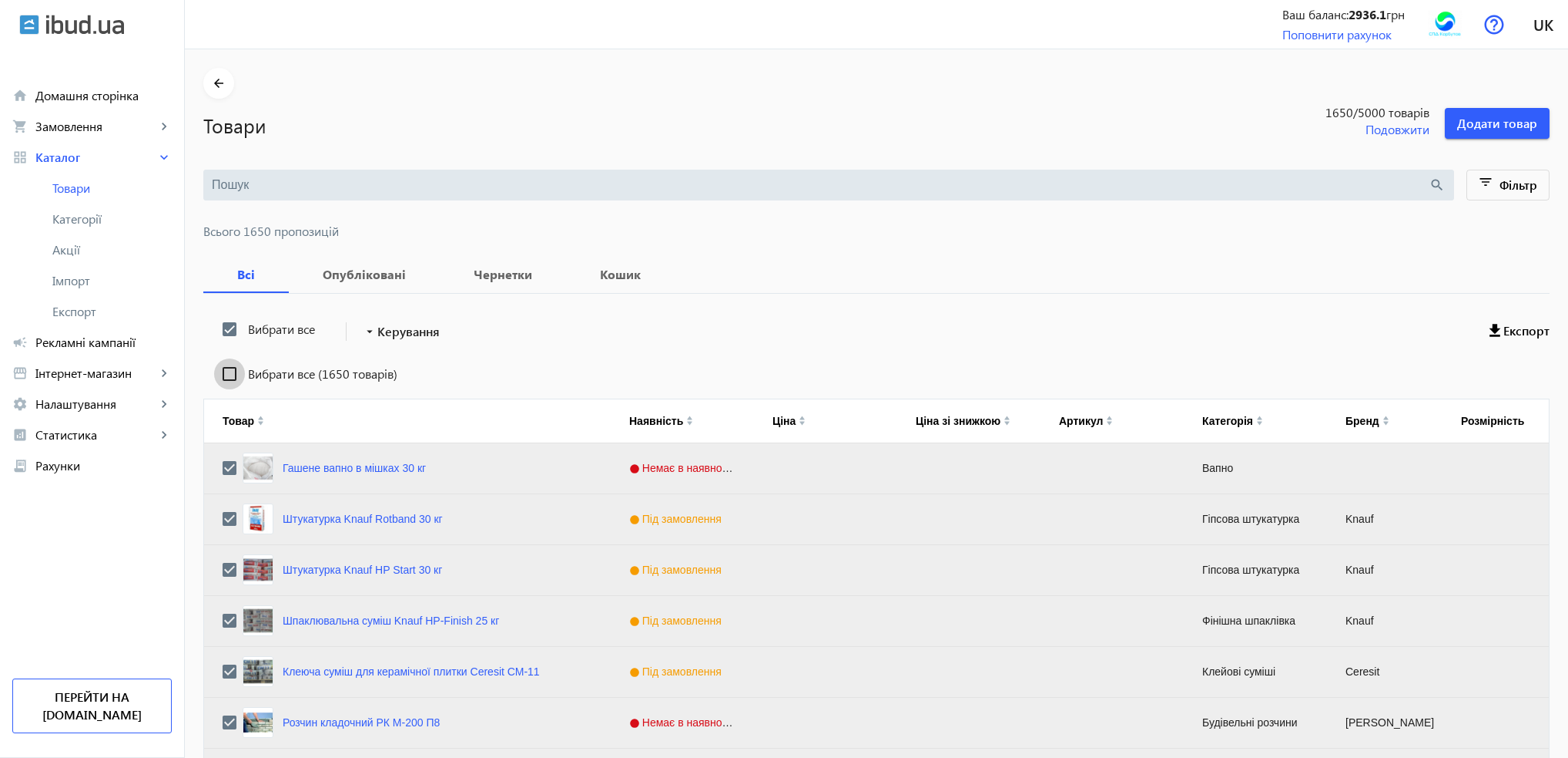
click at [221, 370] on input "Вибрати все (1650 товарів)" at bounding box center [229, 374] width 31 height 31
checkbox input "true"
click at [362, 334] on mat-icon "arrow_drop_down" at bounding box center [370, 332] width 16 height 16
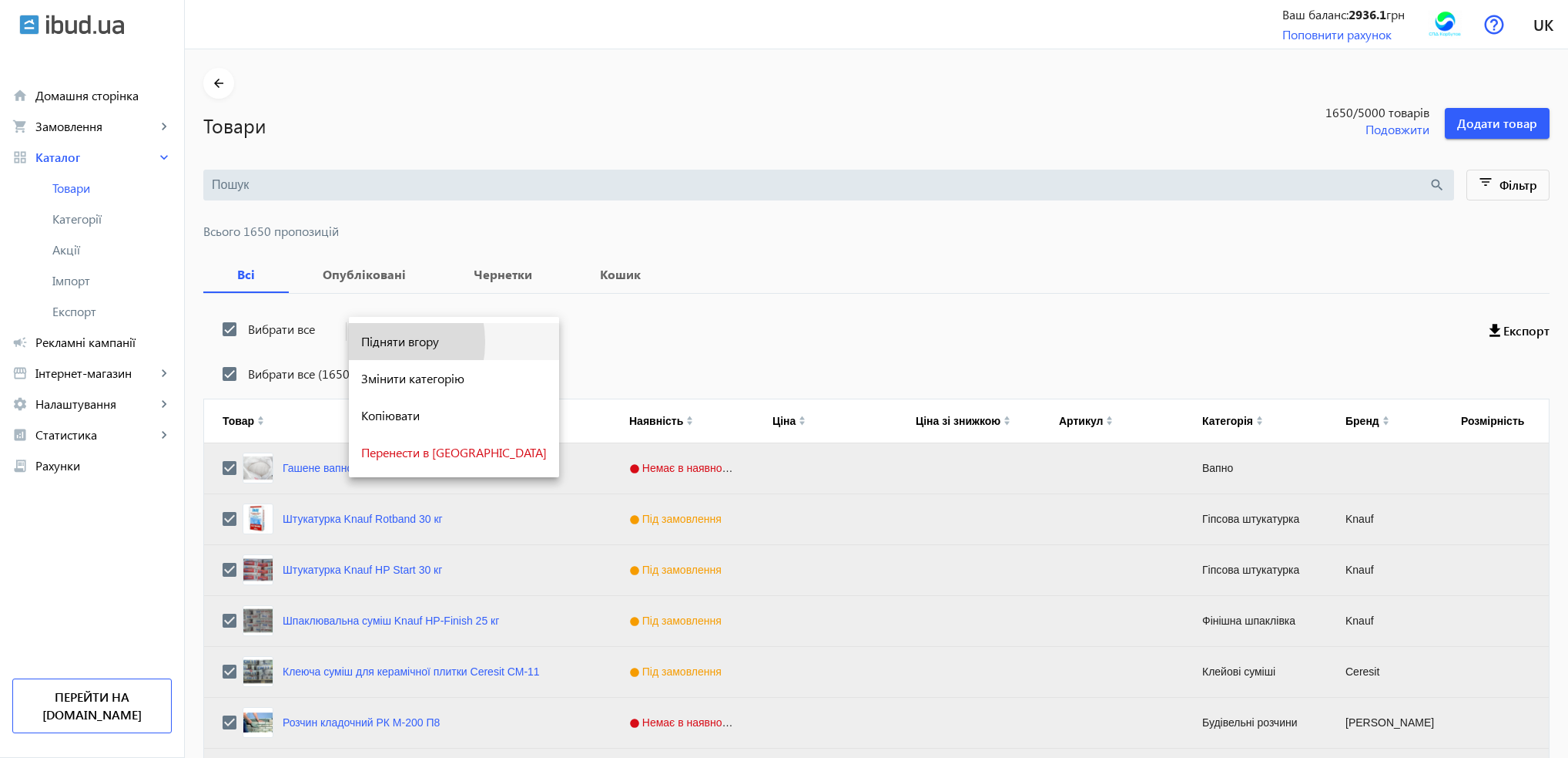
click at [368, 342] on span "Підняти вгору" at bounding box center [454, 341] width 186 height 12
